Goal: Transaction & Acquisition: Subscribe to service/newsletter

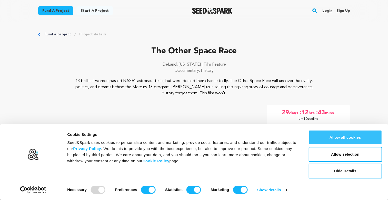
click at [343, 135] on button "Allow all cookies" at bounding box center [344, 137] width 73 height 15
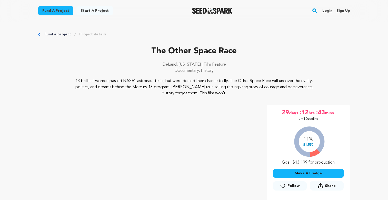
drag, startPoint x: 344, startPoint y: 134, endPoint x: 350, endPoint y: 132, distance: 6.7
click at [314, 152] on div "11% $1,550 Goal: $13,199 for production" at bounding box center [308, 144] width 71 height 43
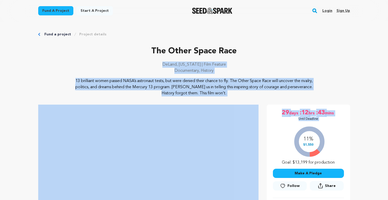
click at [274, 61] on p "DeLand, [US_STATE] | Film Feature" at bounding box center [193, 64] width 311 height 6
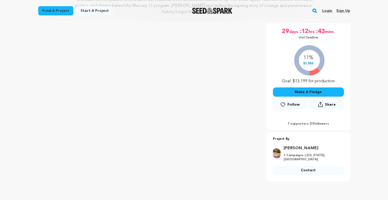
scroll to position [92, 0]
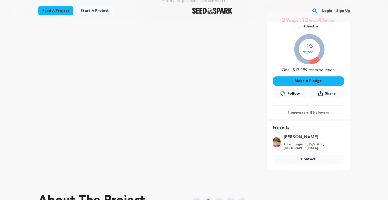
click at [296, 115] on div "29 days :12 hrs :43 mins Until Deadline 11% $1,550" at bounding box center [307, 65] width 83 height 107
click at [297, 113] on p "7 supporters | 15 followers" at bounding box center [308, 113] width 71 height 4
click at [317, 111] on p "7 supporters | 15 followers" at bounding box center [308, 113] width 71 height 4
click at [282, 92] on icon at bounding box center [282, 93] width 5 height 5
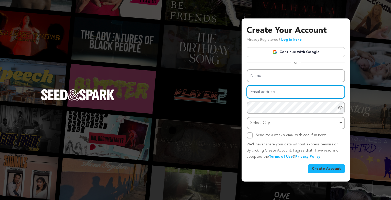
drag, startPoint x: 0, startPoint y: 0, endPoint x: 282, endPoint y: 92, distance: 296.1
click at [282, 92] on input "Email address" at bounding box center [296, 91] width 98 height 13
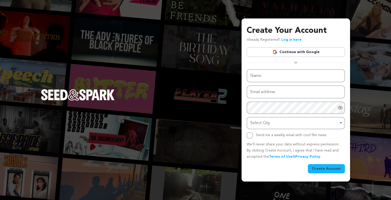
click at [372, 16] on div "Create Your Account Already Registered? Log in here Continue with Google or eyJ…" at bounding box center [195, 100] width 391 height 200
